Goal: Find specific page/section: Locate a particular part of the current website

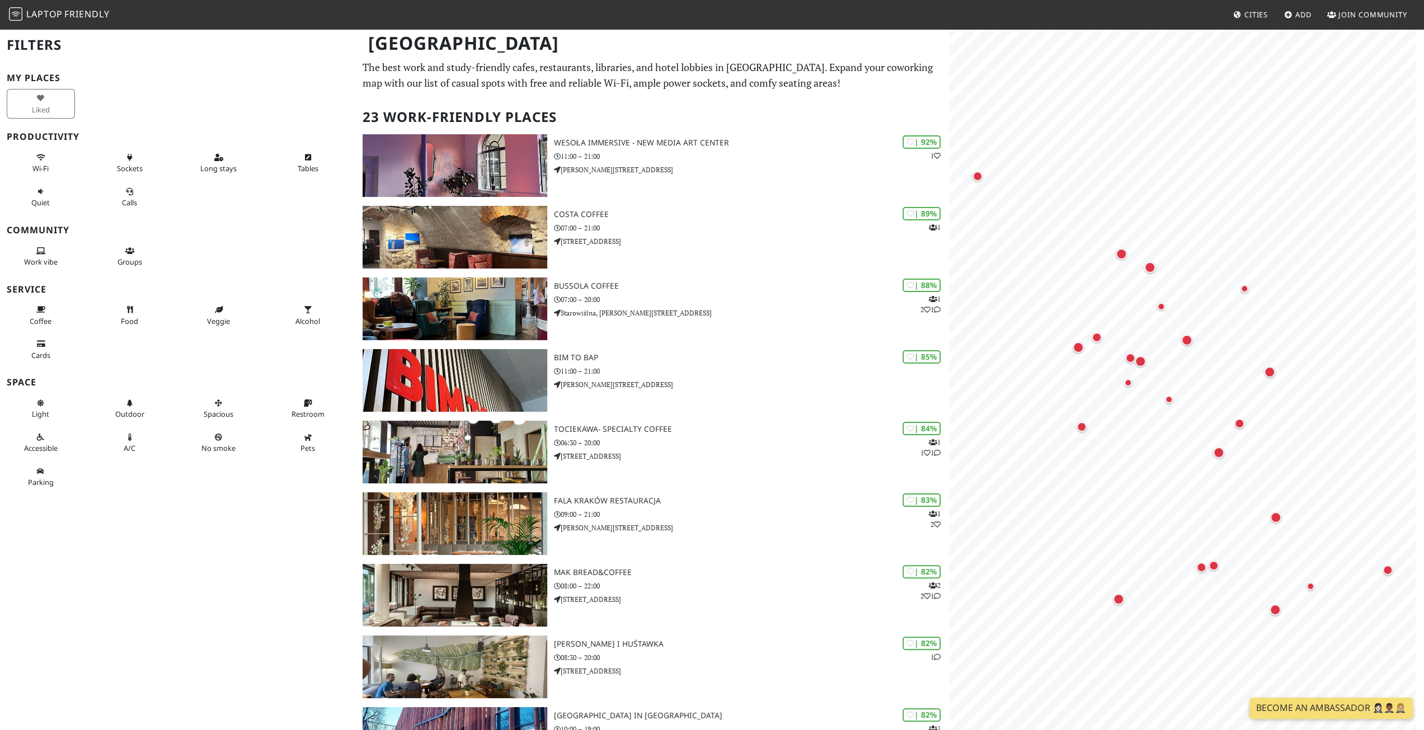
click at [213, 203] on div "Wi-Fi Sockets Long stays Tables Quiet Calls" at bounding box center [178, 180] width 356 height 68
click at [36, 472] on button "Parking" at bounding box center [41, 477] width 68 height 30
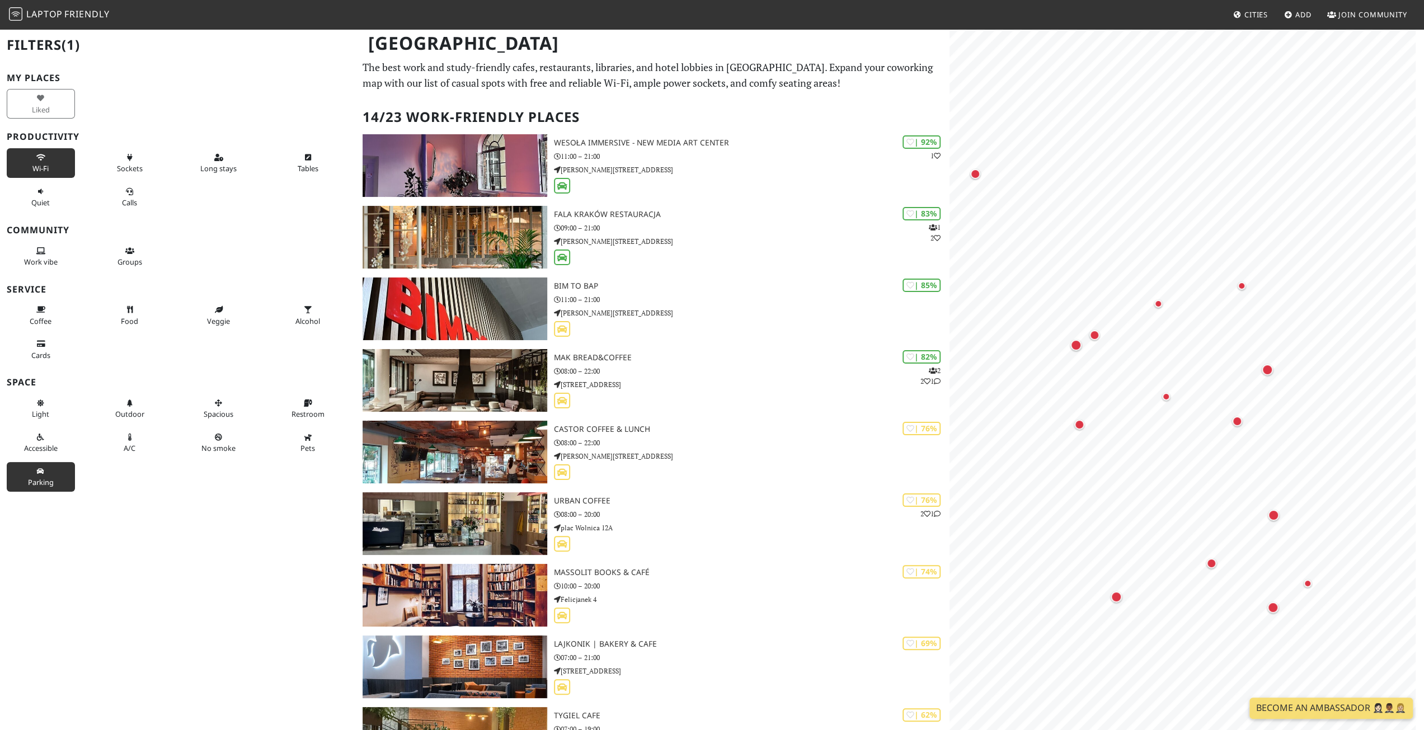
click at [47, 149] on button "Wi-Fi" at bounding box center [41, 163] width 68 height 30
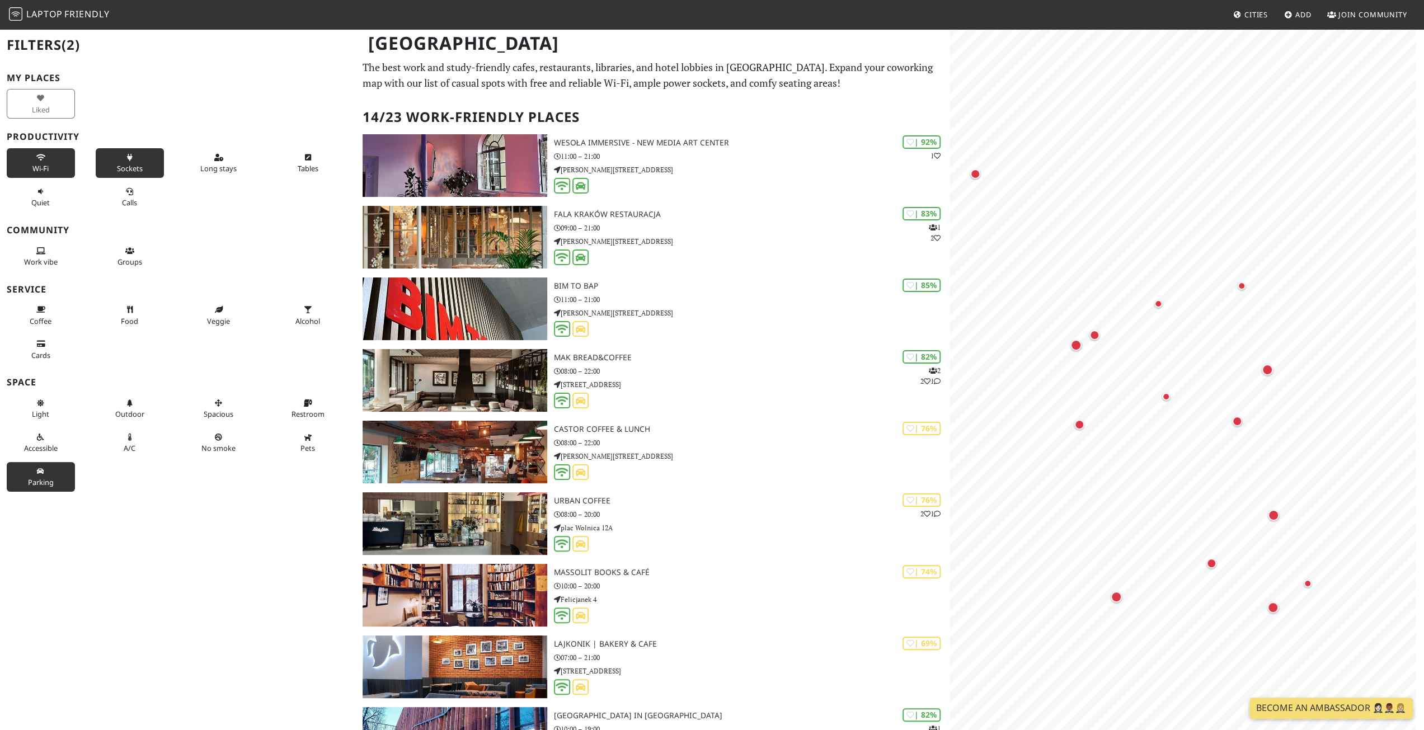
click at [131, 159] on button "Sockets" at bounding box center [130, 163] width 68 height 30
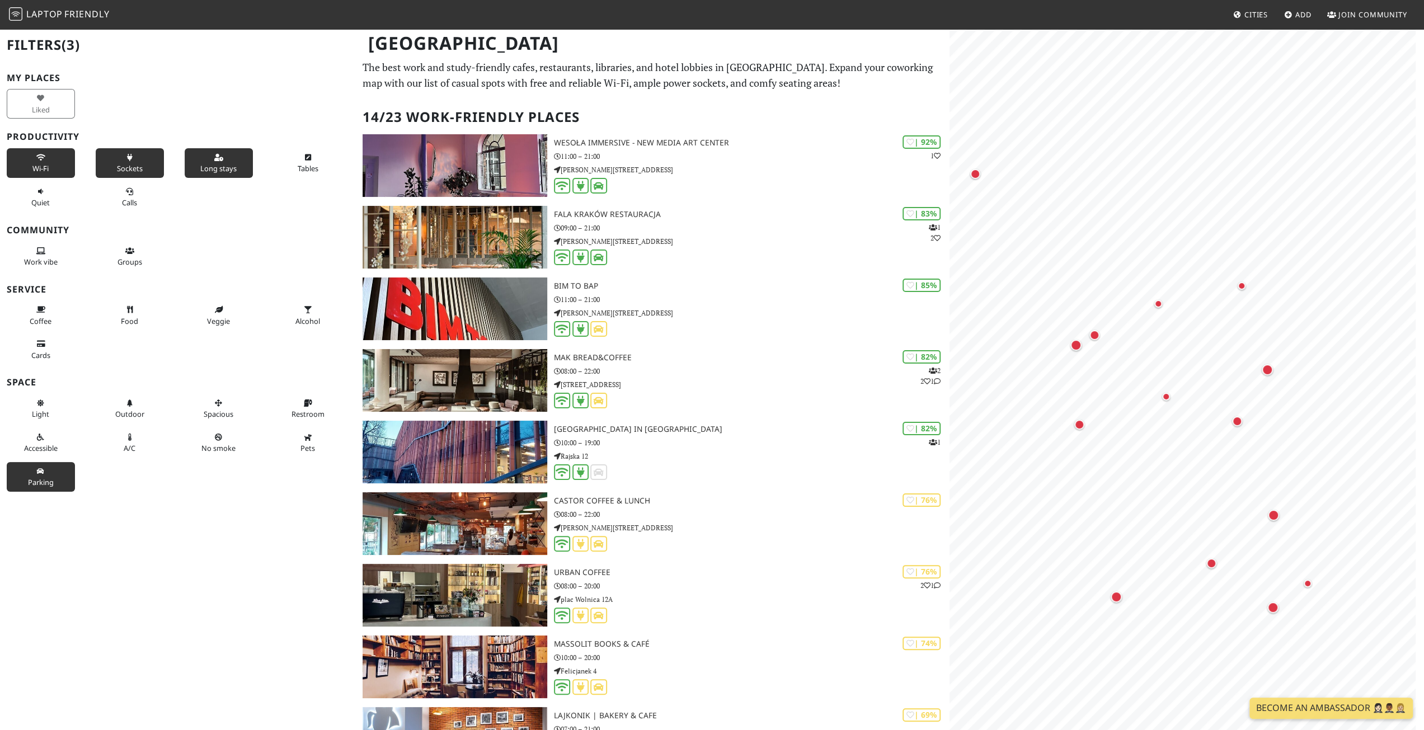
click at [223, 174] on button "Long stays" at bounding box center [219, 163] width 68 height 30
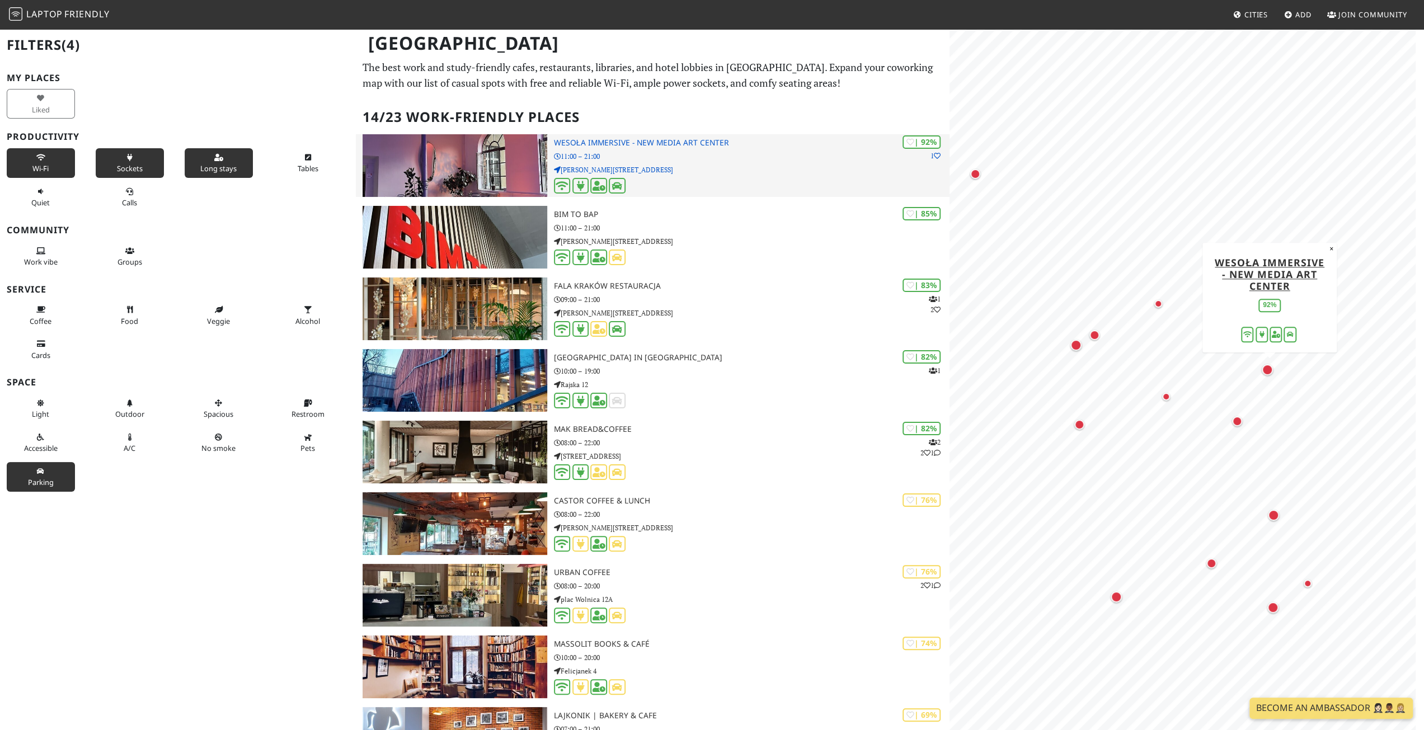
click at [471, 154] on img at bounding box center [455, 165] width 184 height 63
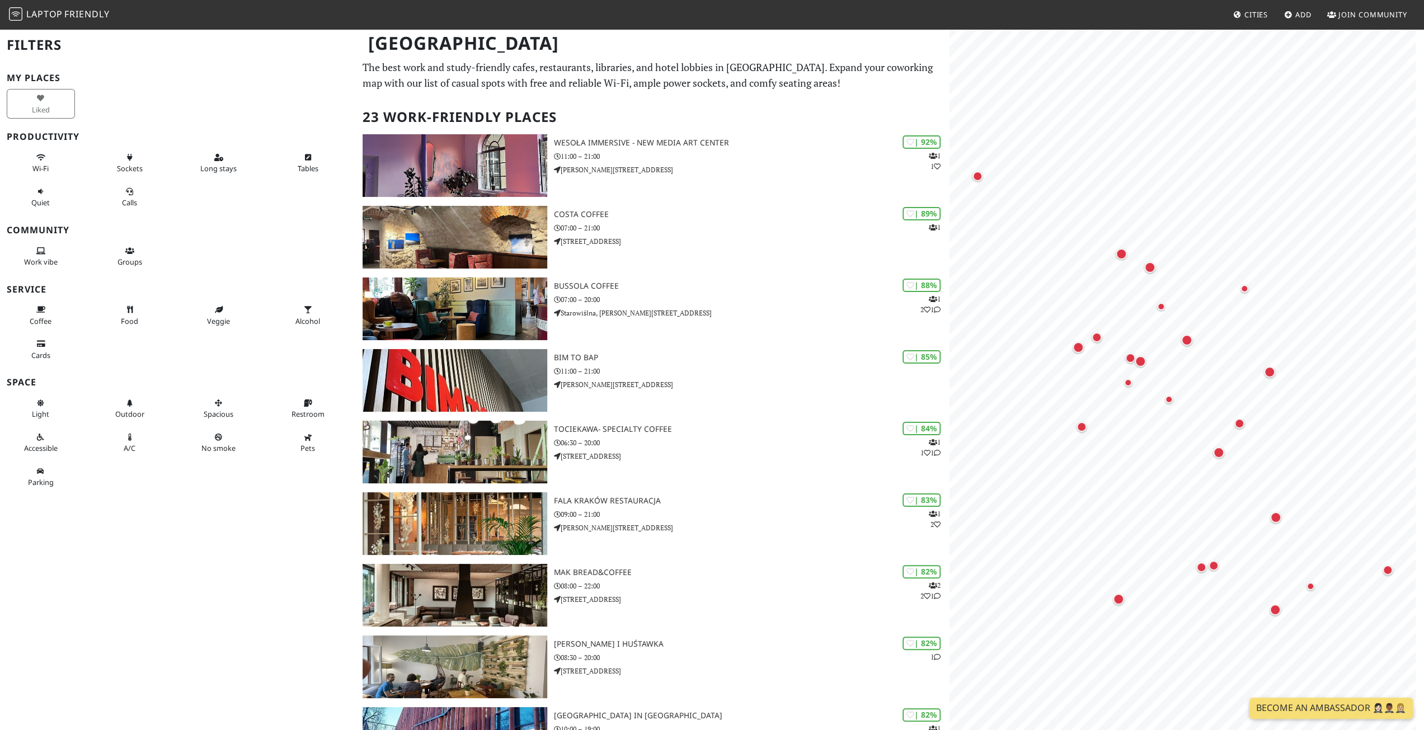
click at [523, 100] on h2 "23 Work-Friendly Places" at bounding box center [653, 117] width 580 height 34
